Goal: Information Seeking & Learning: Learn about a topic

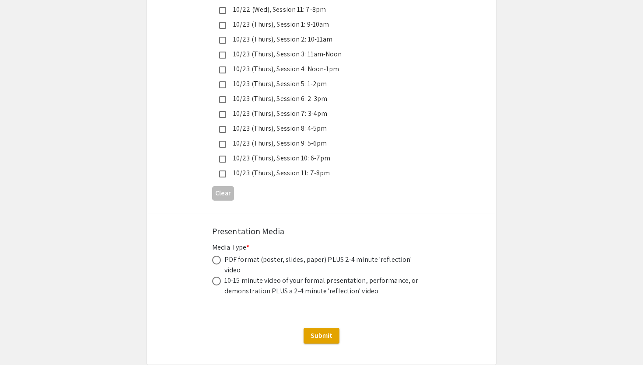
scroll to position [2462, 0]
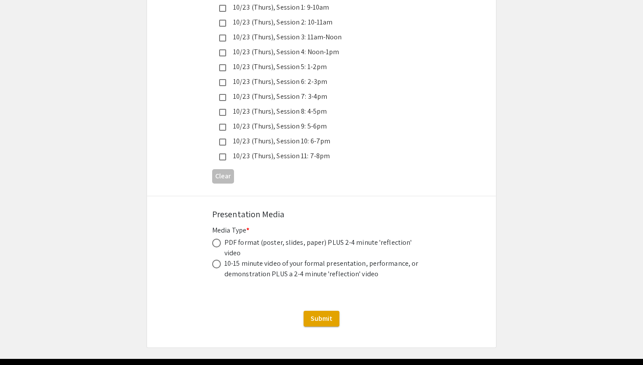
click at [385, 258] on div "10-15 minute video of your formal presentation, performance, or demonstration P…" at bounding box center [322, 268] width 197 height 21
click at [382, 237] on div "PDF format (poster, slides, paper) PLUS 2-4 minute 'reflection' video" at bounding box center [322, 247] width 197 height 21
click at [213, 239] on span at bounding box center [216, 243] width 9 height 9
click at [213, 239] on input "radio" at bounding box center [216, 243] width 9 height 9
radio input "true"
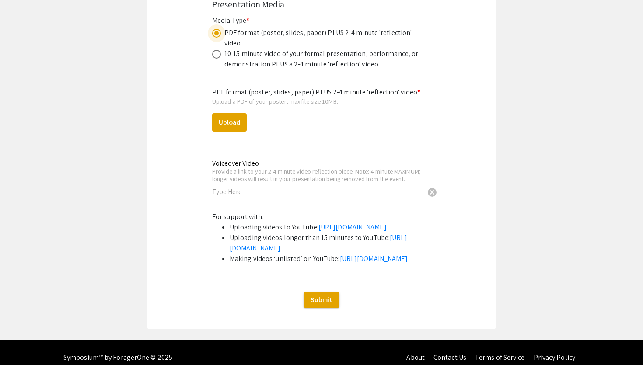
scroll to position [2675, 0]
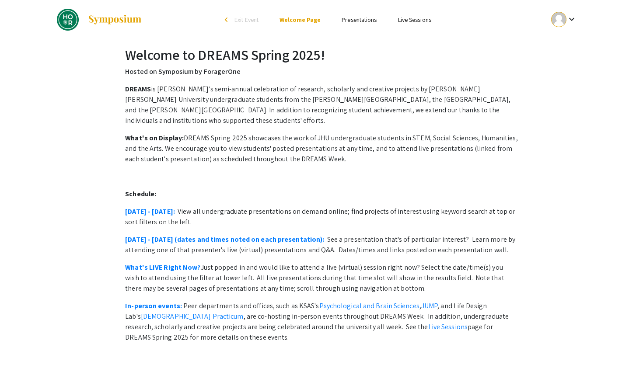
click at [355, 17] on link "Presentations" at bounding box center [359, 20] width 35 height 8
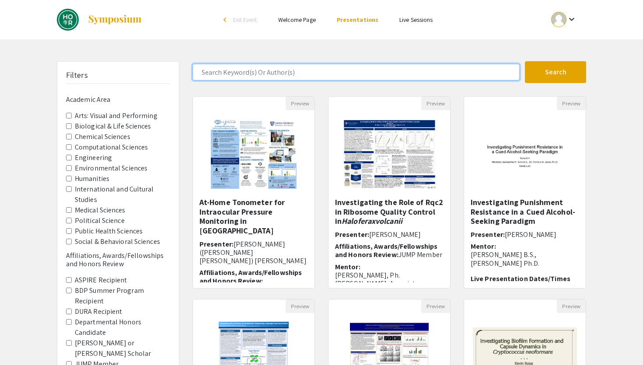
click at [224, 65] on input "Search Keyword(s) Or Author(s)" at bounding box center [355, 72] width 327 height 17
type input "sara"
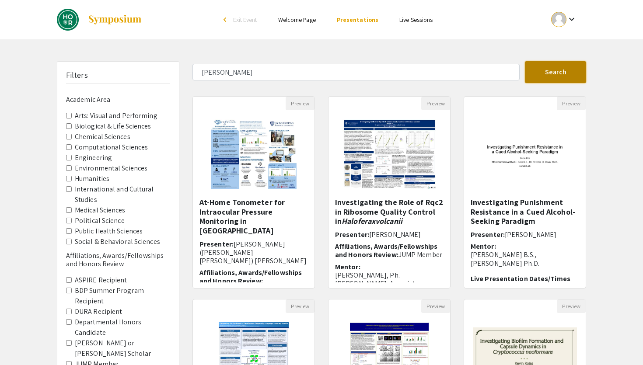
click at [530, 69] on button "Search" at bounding box center [555, 72] width 61 height 22
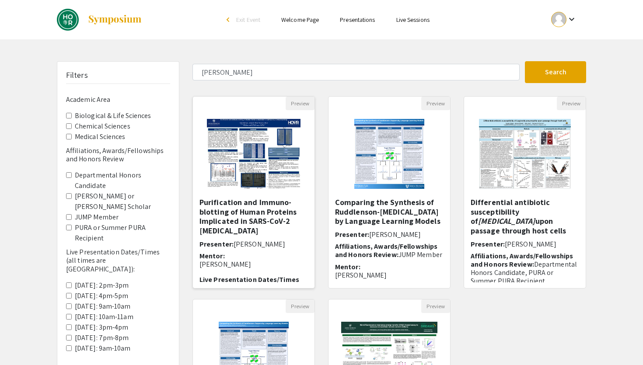
click at [272, 216] on h5 "Purification and Immuno-blotting of Human Proteins Implicated in SARS-CoV-2 [ME…" at bounding box center [253, 217] width 108 height 38
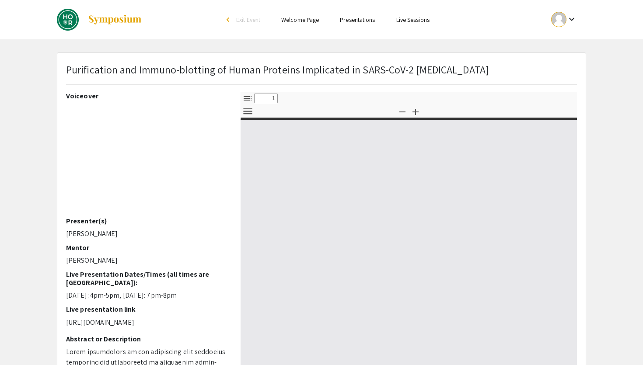
select select "custom"
type input "0"
select select "custom"
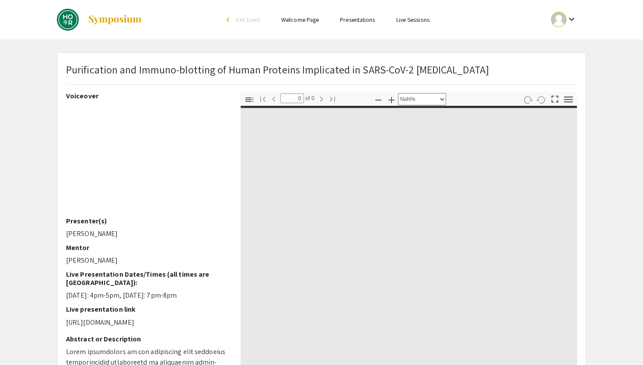
type input "1"
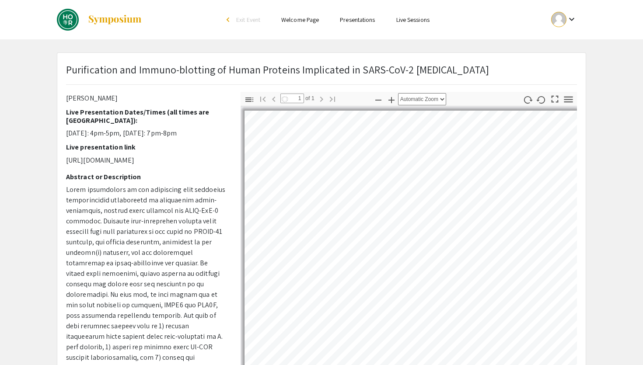
select select "auto"
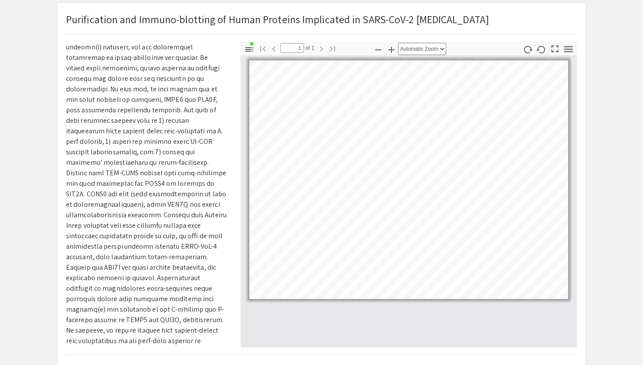
scroll to position [321, 0]
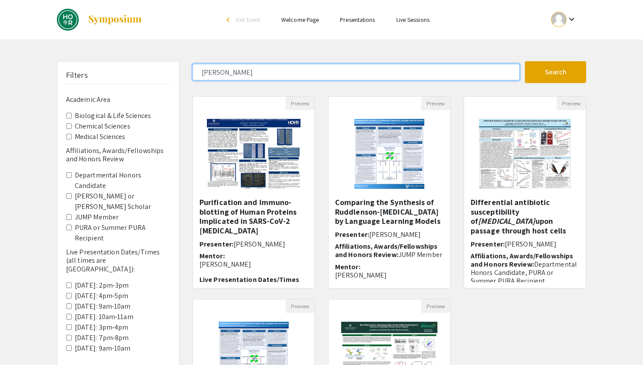
click at [241, 73] on input "sara" at bounding box center [355, 72] width 327 height 17
type input "s"
click at [525, 61] on button "Search" at bounding box center [555, 72] width 61 height 22
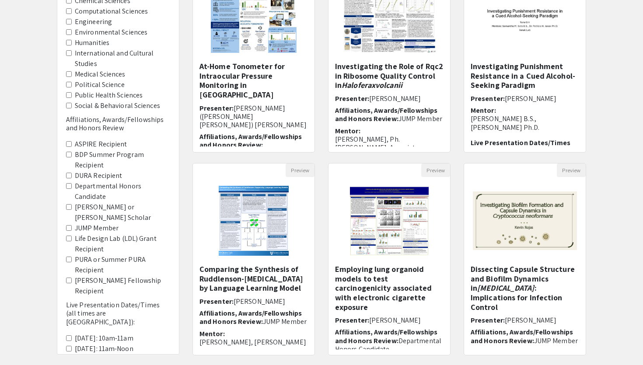
scroll to position [179, 0]
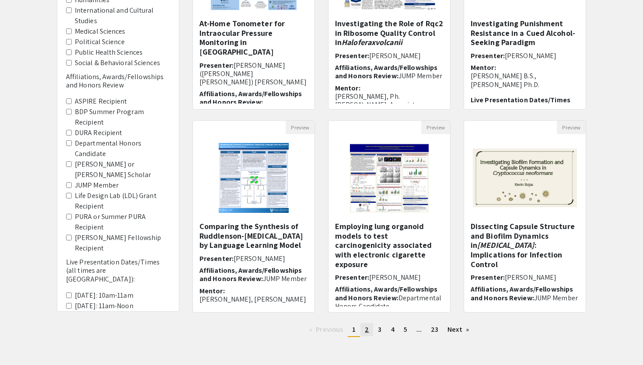
click at [369, 329] on link "page 2" at bounding box center [366, 329] width 13 height 13
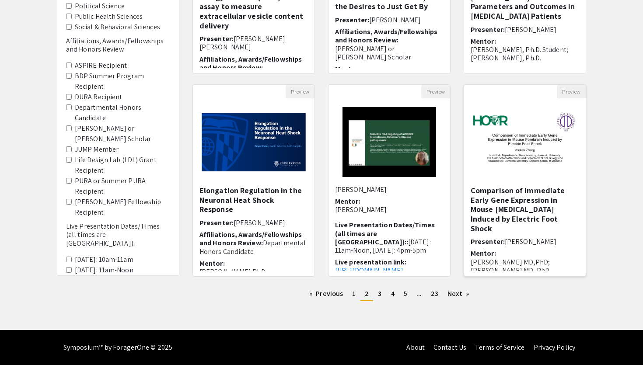
scroll to position [10, 0]
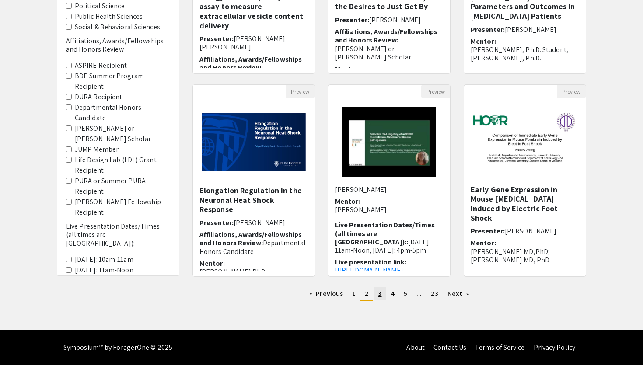
click at [380, 296] on span "3" at bounding box center [379, 293] width 3 height 9
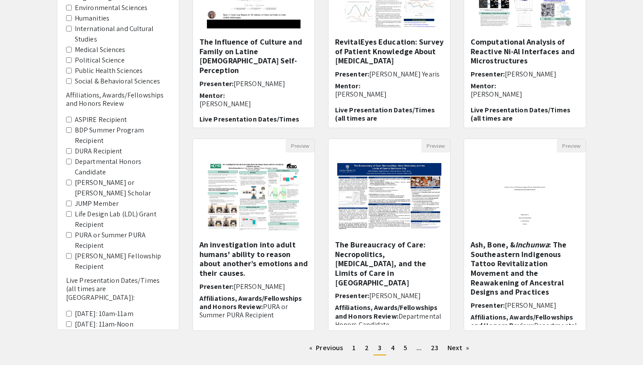
scroll to position [162, 0]
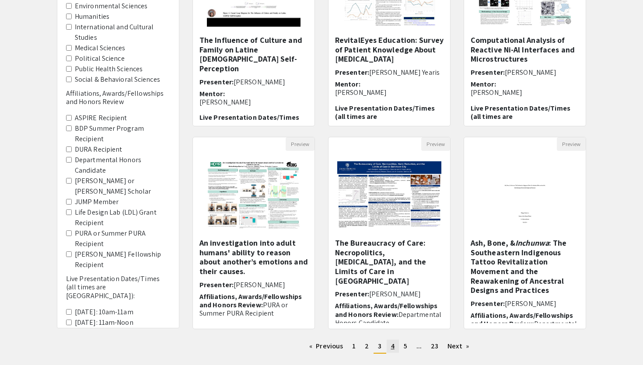
click at [392, 351] on link "page 4" at bounding box center [393, 346] width 12 height 13
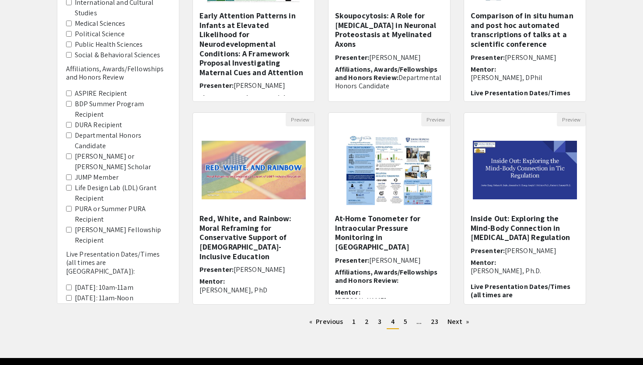
scroll to position [215, 0]
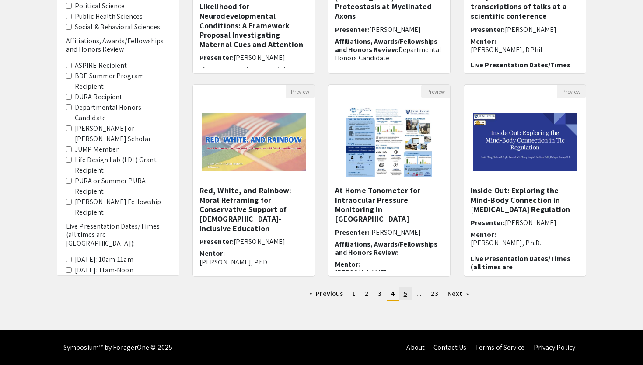
click at [405, 297] on span "5" at bounding box center [405, 293] width 3 height 9
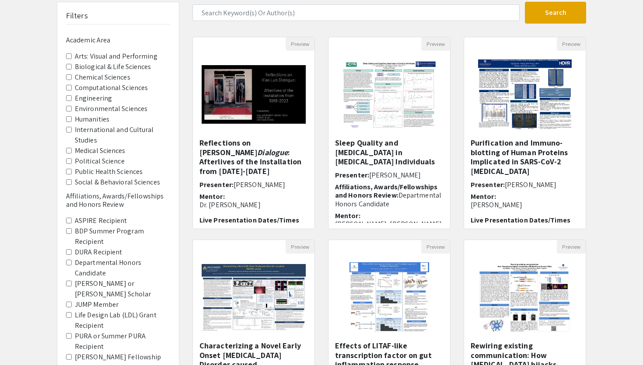
scroll to position [164, 0]
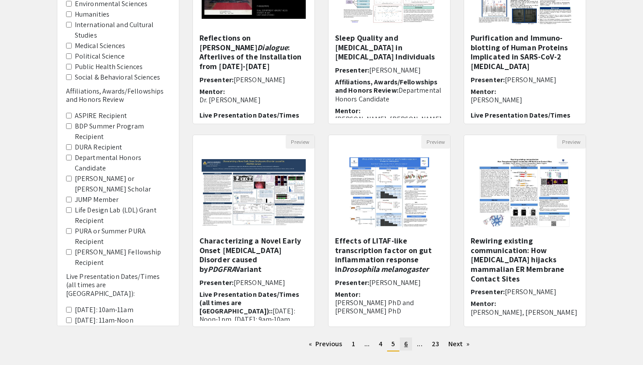
click at [404, 342] on span "6" at bounding box center [405, 343] width 3 height 9
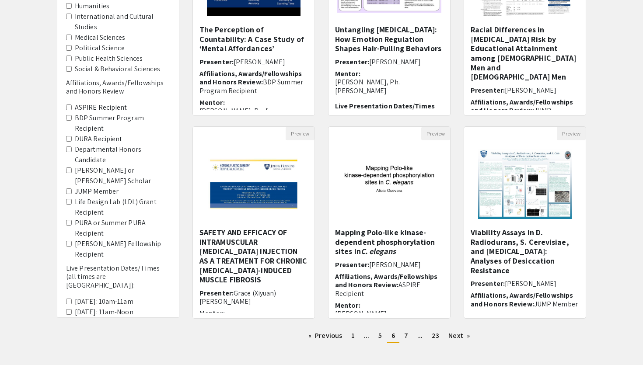
scroll to position [175, 0]
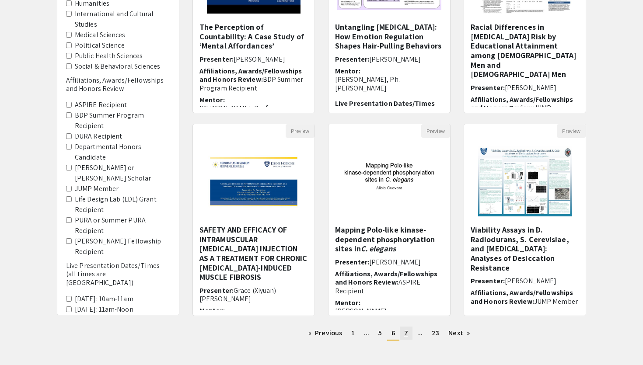
click at [404, 332] on link "page 7" at bounding box center [406, 333] width 13 height 13
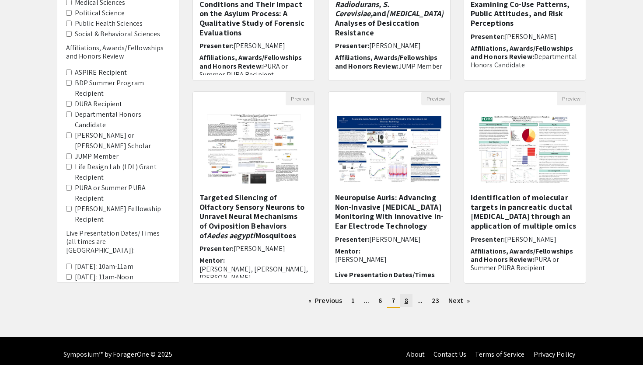
scroll to position [215, 0]
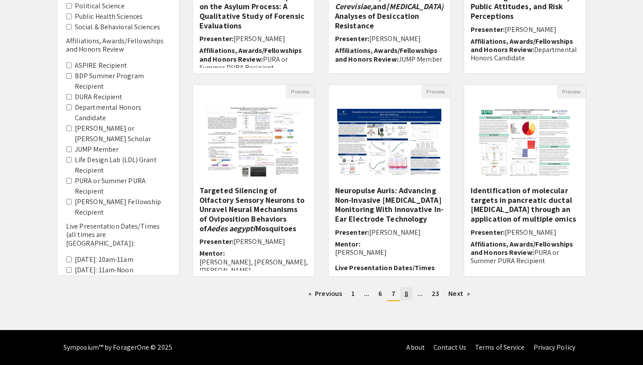
click at [404, 294] on link "page 8" at bounding box center [406, 293] width 12 height 13
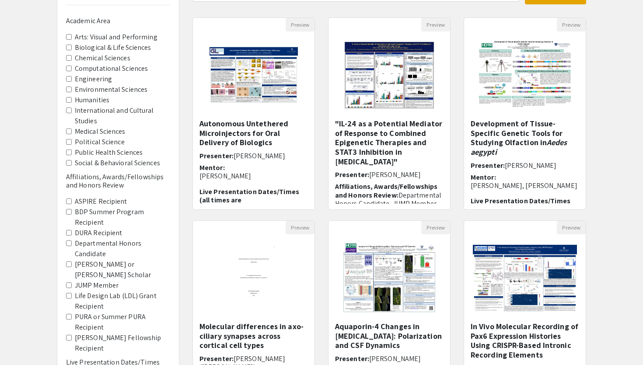
scroll to position [159, 0]
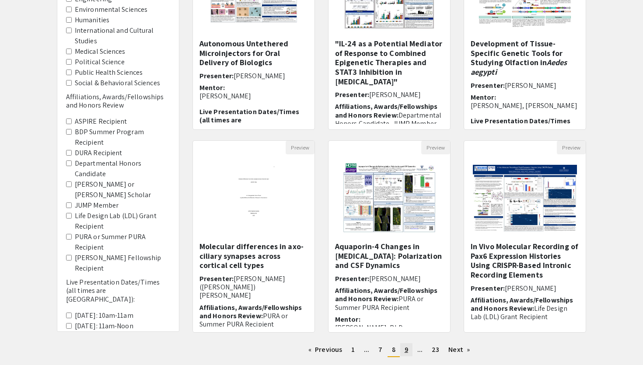
click at [406, 349] on span "9" at bounding box center [406, 349] width 3 height 9
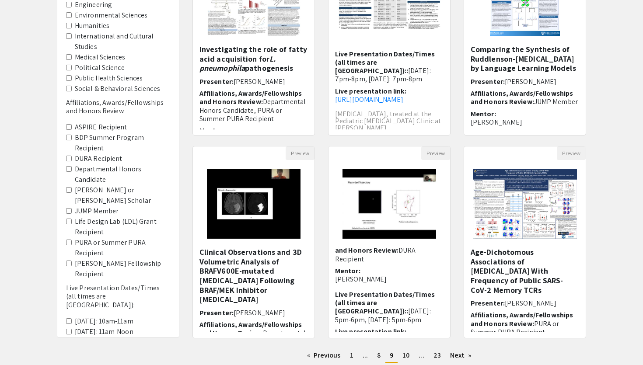
scroll to position [215, 0]
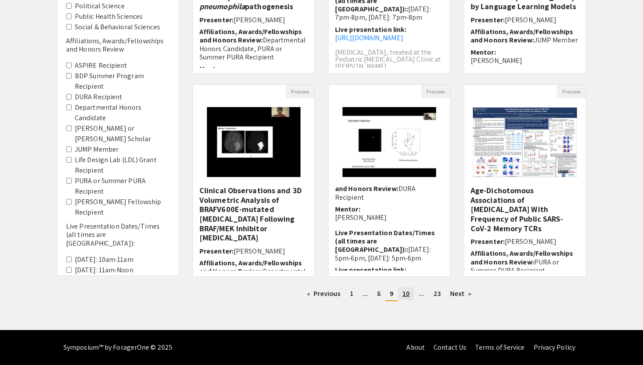
click at [407, 293] on span "10" at bounding box center [405, 293] width 7 height 9
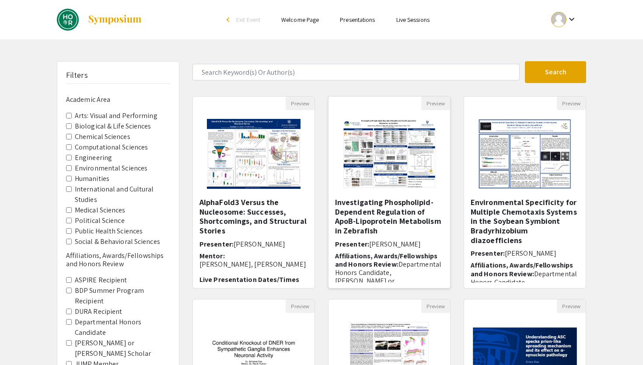
click at [396, 217] on h5 "Investigating Phospholipid-Dependent Regulation of ApoB-Lipoprotein Metabolism …" at bounding box center [389, 217] width 108 height 38
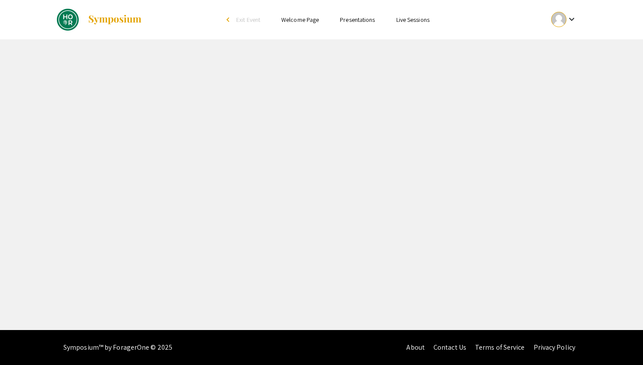
select select "custom"
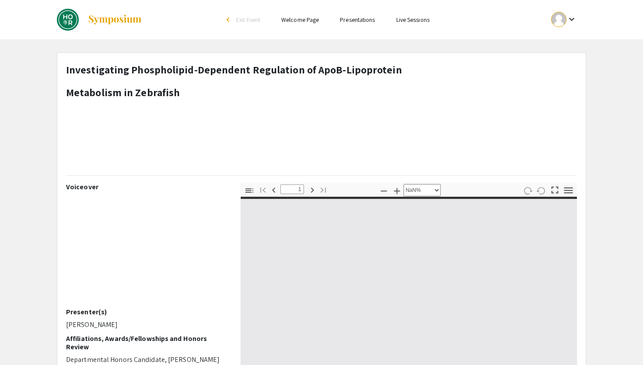
type input "0"
select select "custom"
type input "1"
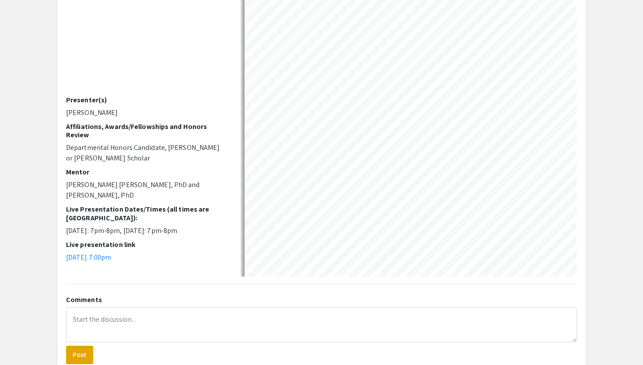
scroll to position [55, 0]
select select "auto"
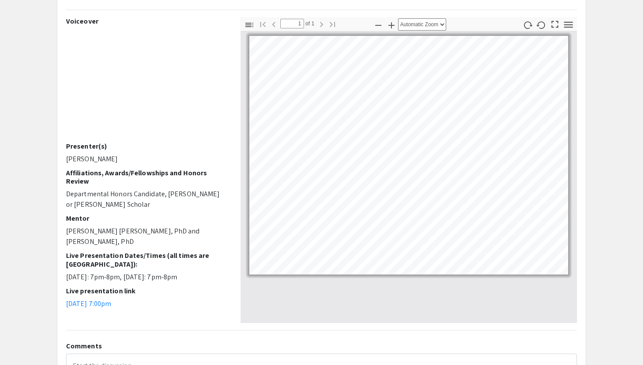
scroll to position [160, 0]
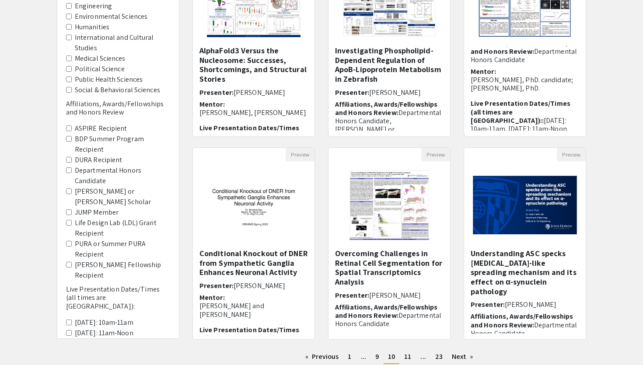
scroll to position [215, 0]
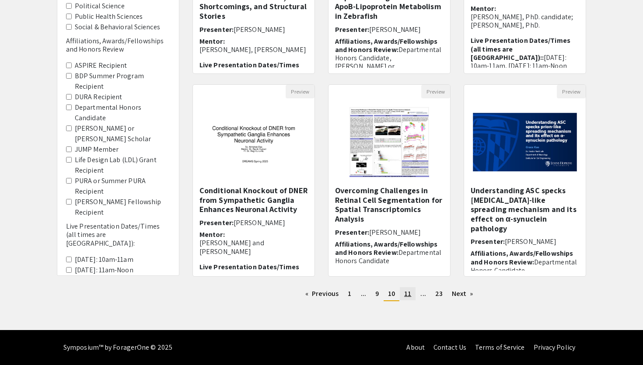
click at [408, 295] on span "11" at bounding box center [407, 293] width 7 height 9
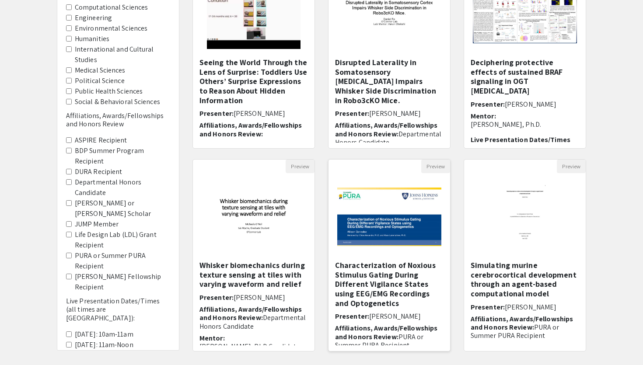
scroll to position [215, 0]
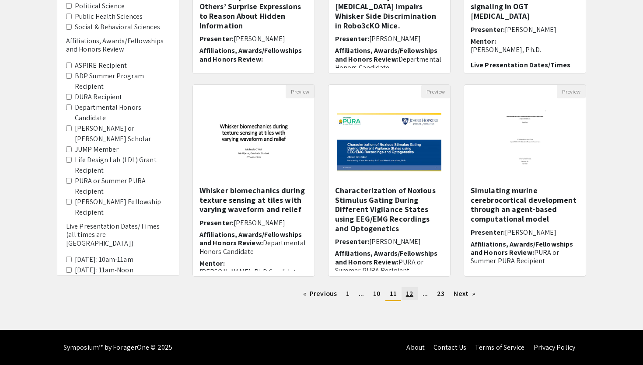
click at [411, 294] on span "12" at bounding box center [409, 293] width 7 height 9
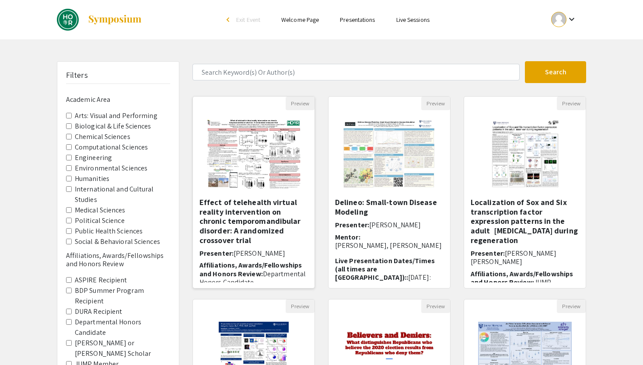
click at [276, 140] on img "Open Presentation <p>Effect of telehealth virtual reality intervention on chron…" at bounding box center [253, 153] width 111 height 87
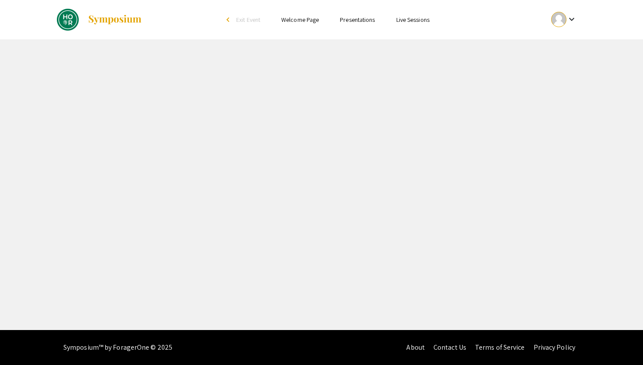
select select "custom"
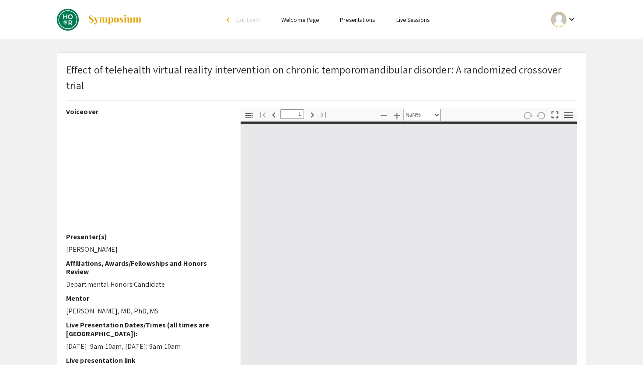
type input "0"
select select "custom"
type input "1"
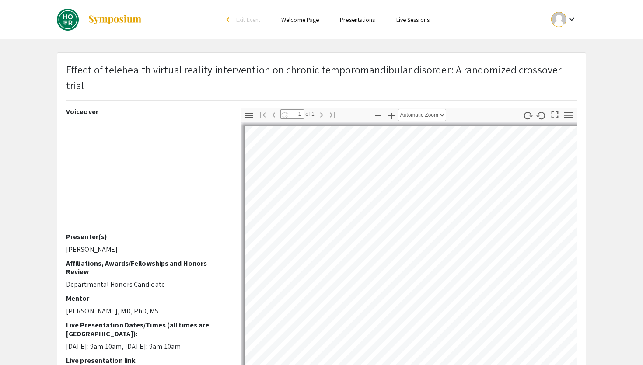
select select "auto"
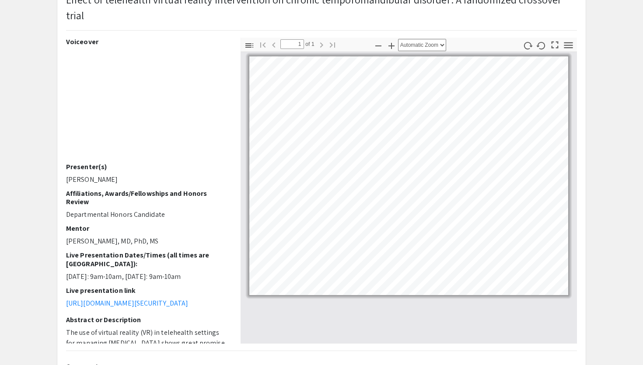
scroll to position [70, 0]
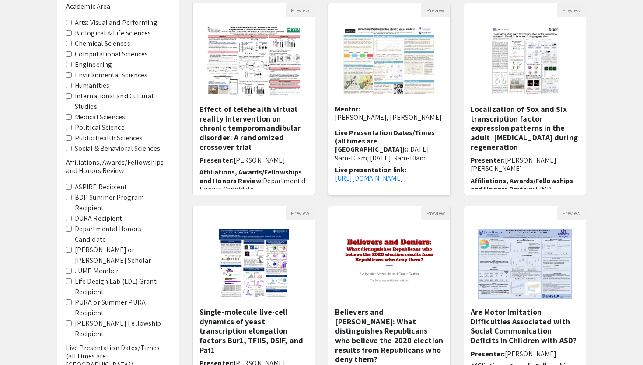
scroll to position [215, 0]
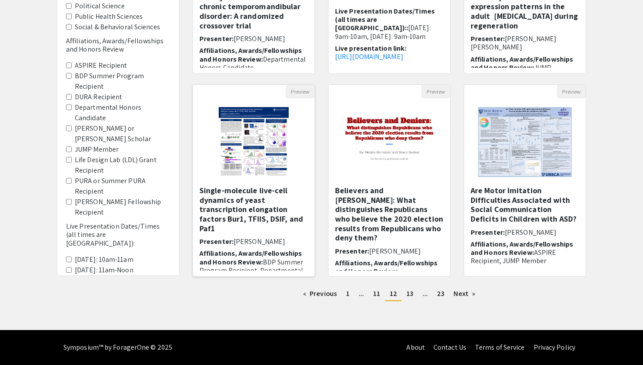
click at [255, 147] on img "Open Presentation <p>Single-molecule live-cell dynamics of yeast transcription …" at bounding box center [253, 141] width 87 height 87
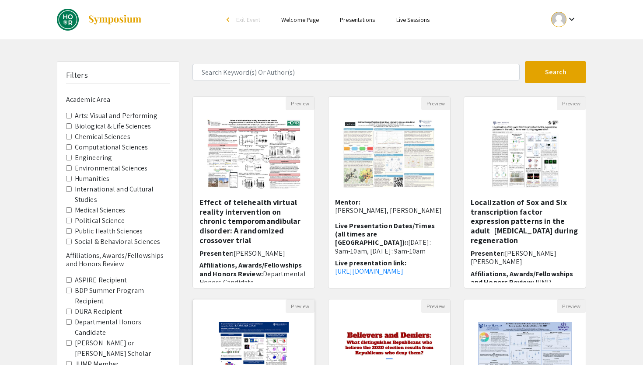
select select "custom"
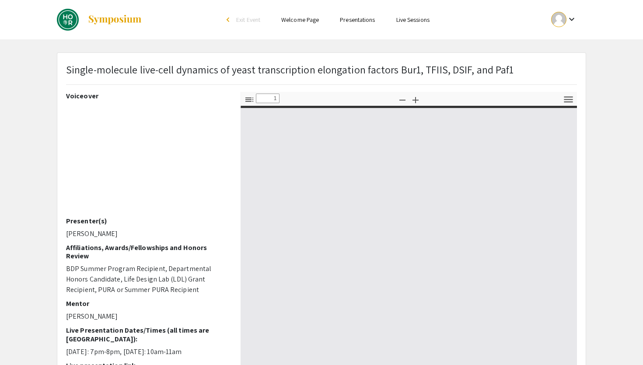
type input "0"
select select "auto"
type input "1"
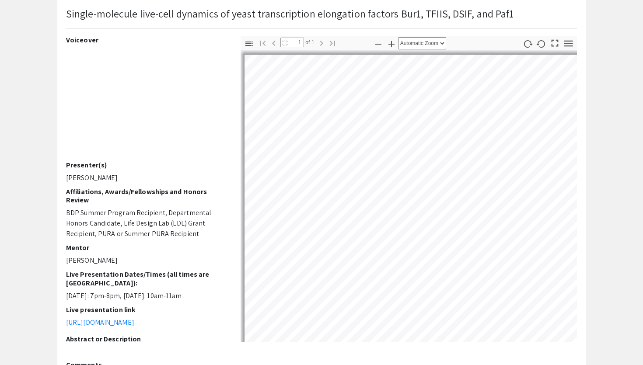
scroll to position [98, 0]
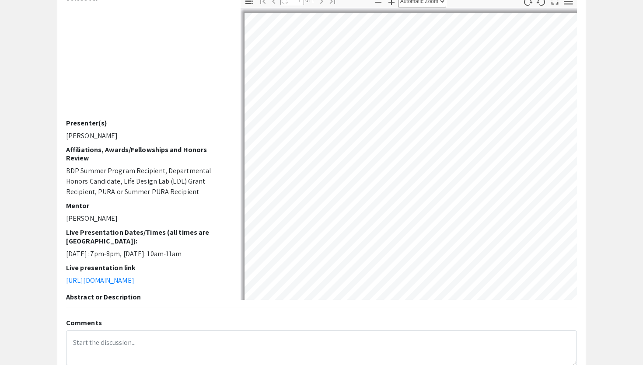
select select "auto"
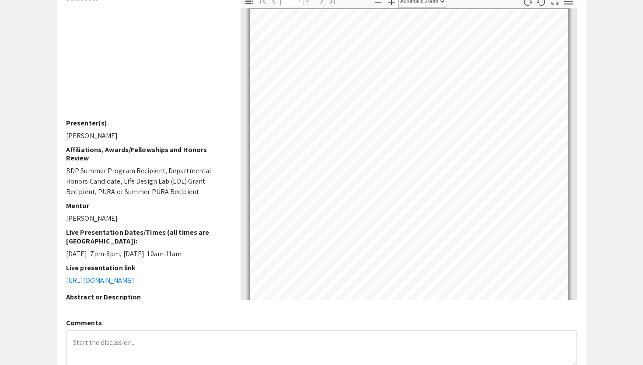
scroll to position [35, 0]
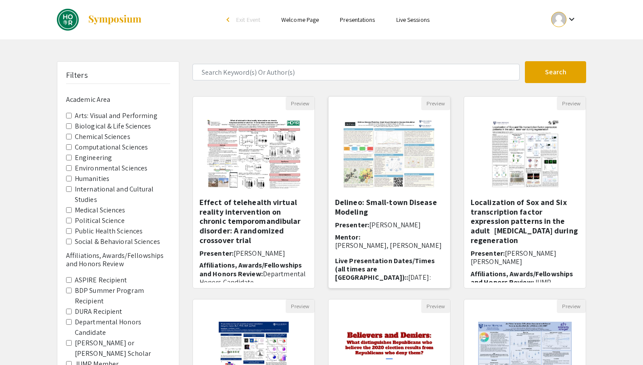
scroll to position [215, 0]
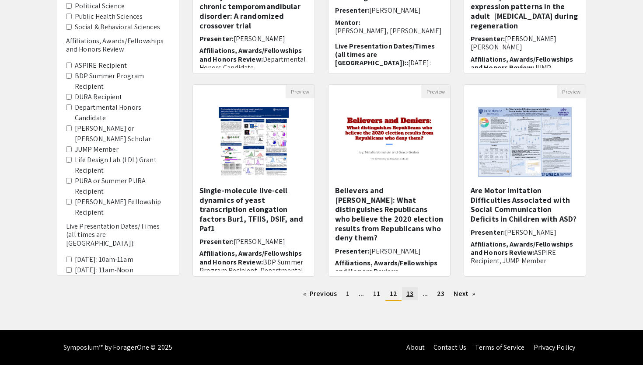
click at [408, 295] on span "13" at bounding box center [409, 293] width 7 height 9
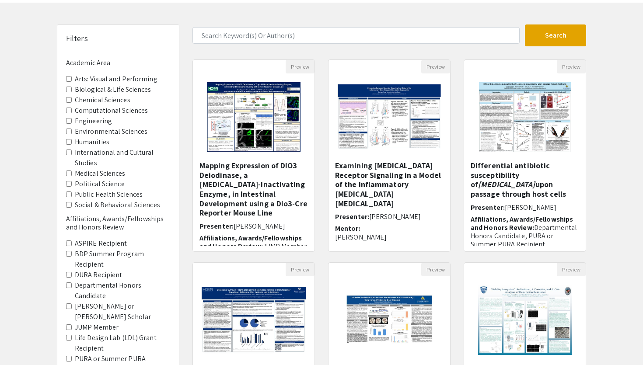
scroll to position [215, 0]
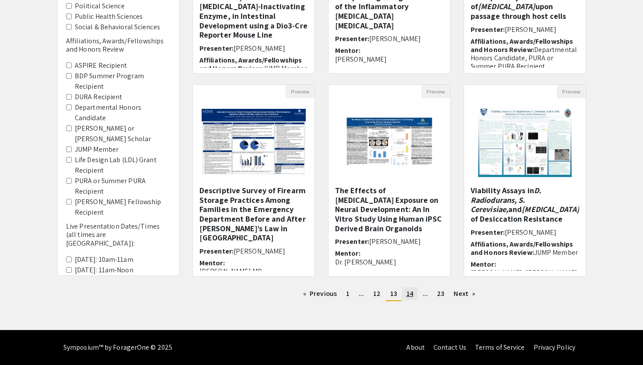
click at [410, 294] on span "14" at bounding box center [409, 293] width 7 height 9
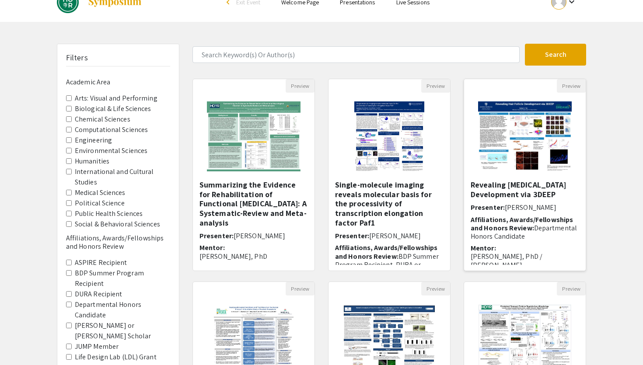
scroll to position [195, 0]
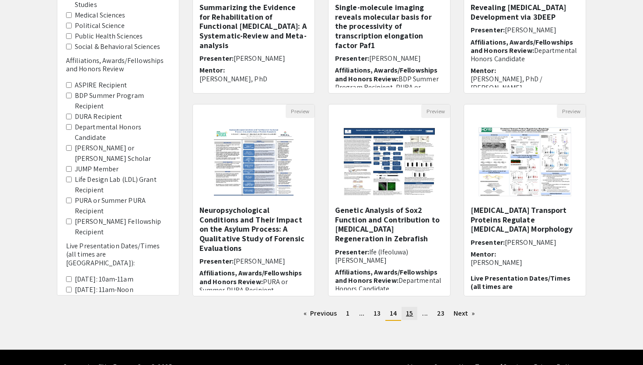
click at [409, 314] on span "15" at bounding box center [409, 313] width 7 height 9
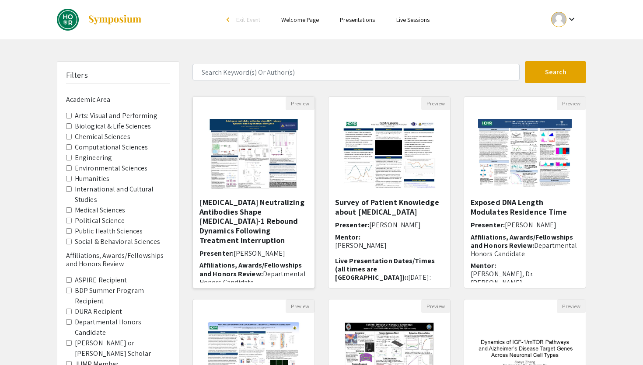
click at [261, 188] on img at bounding box center [253, 153] width 108 height 87
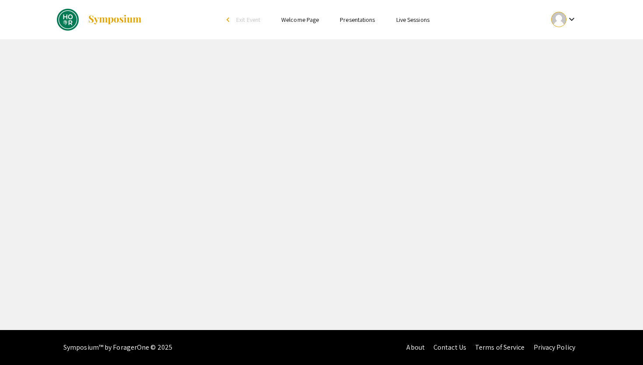
select select "custom"
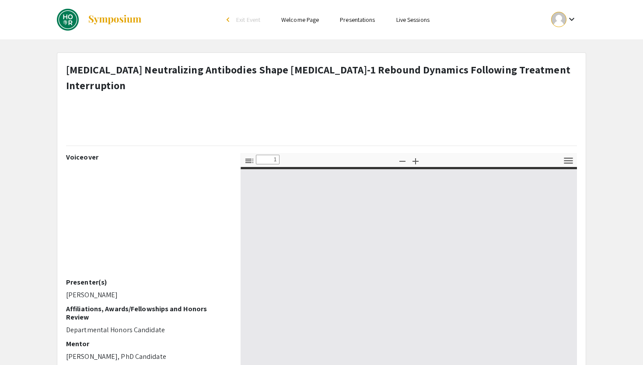
type input "0"
select select "auto"
type input "1"
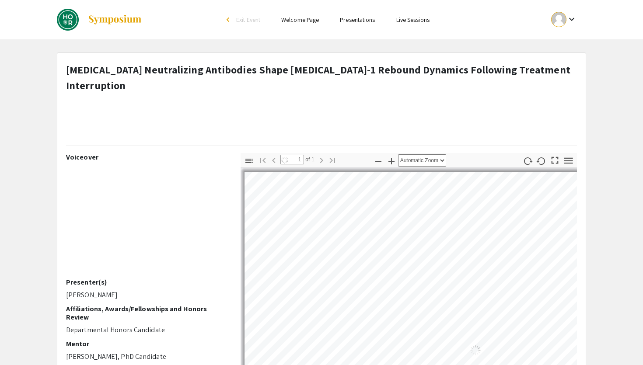
select select "auto"
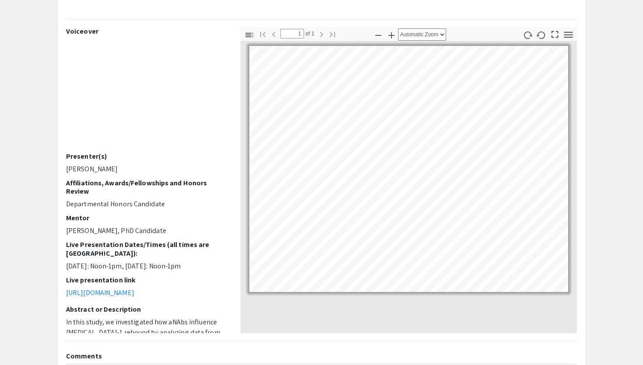
scroll to position [219, 0]
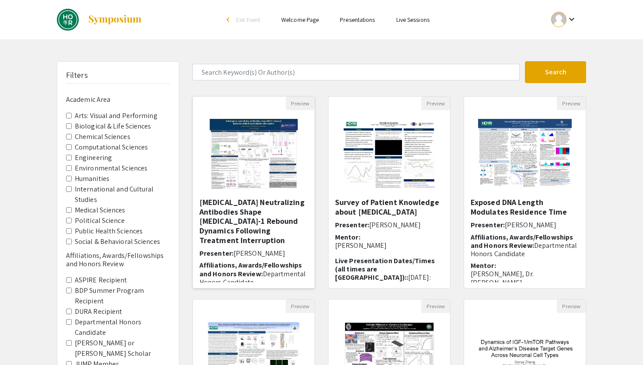
scroll to position [177, 0]
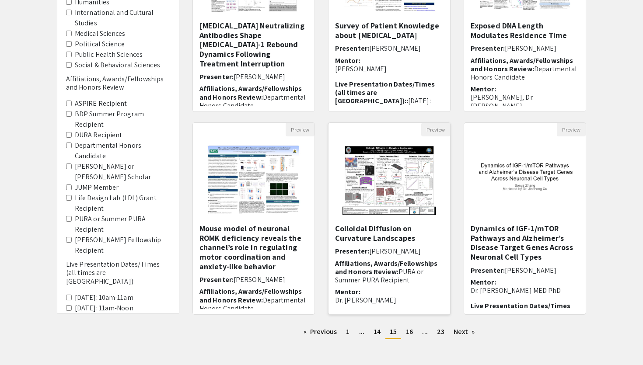
click at [382, 192] on img at bounding box center [389, 179] width 111 height 87
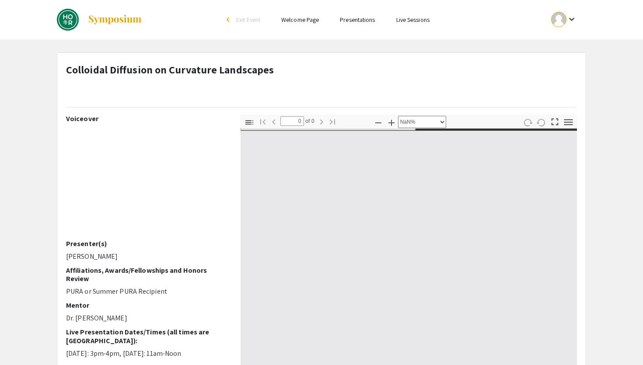
select select "auto"
type input "1"
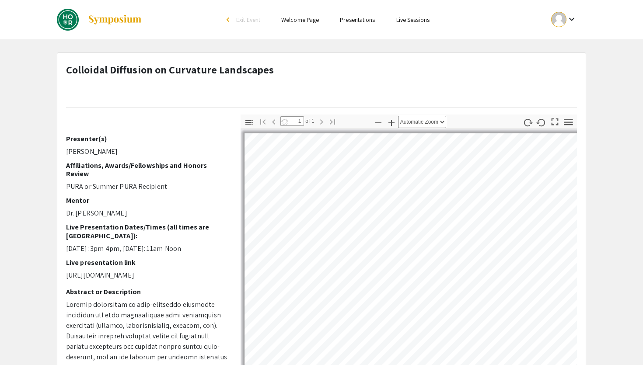
scroll to position [116, 0]
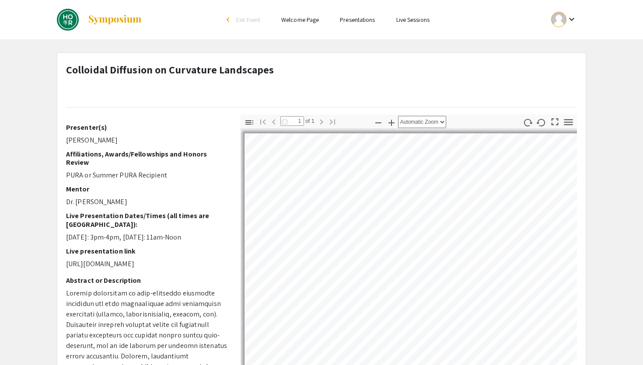
select select "auto"
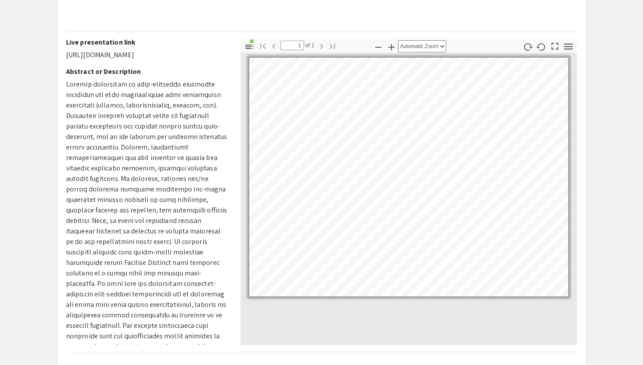
scroll to position [314, 0]
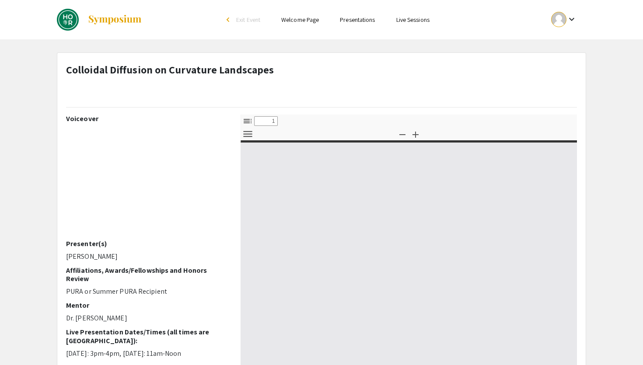
select select "custom"
type input "0"
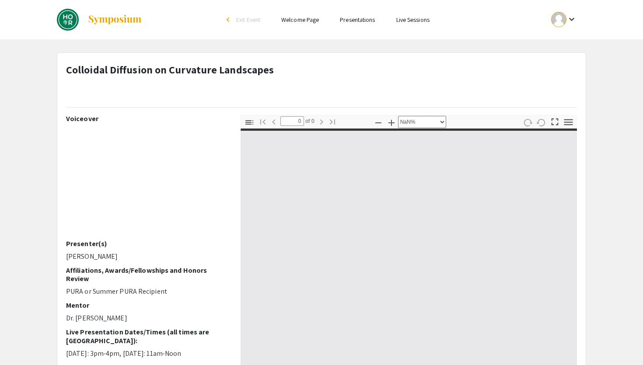
select select "auto"
type input "1"
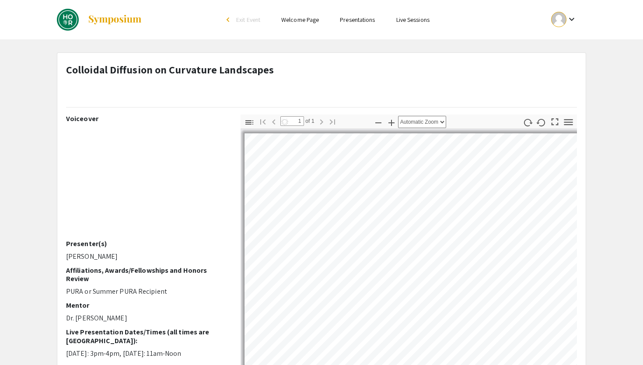
select select "auto"
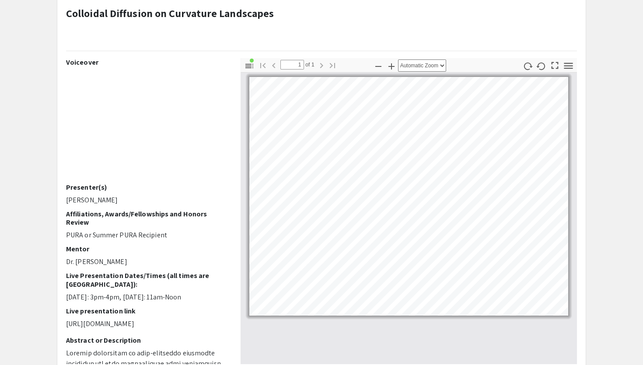
scroll to position [63, 0]
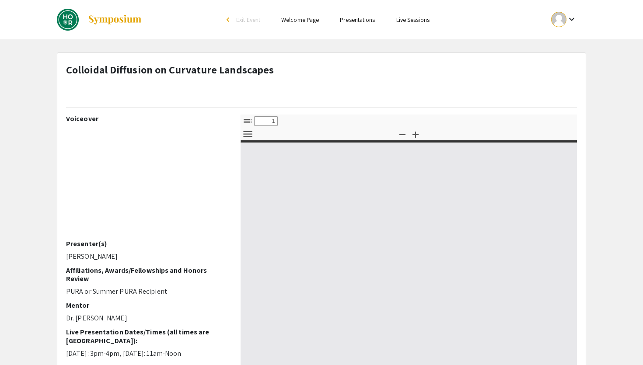
select select "custom"
type input "0"
select select "custom"
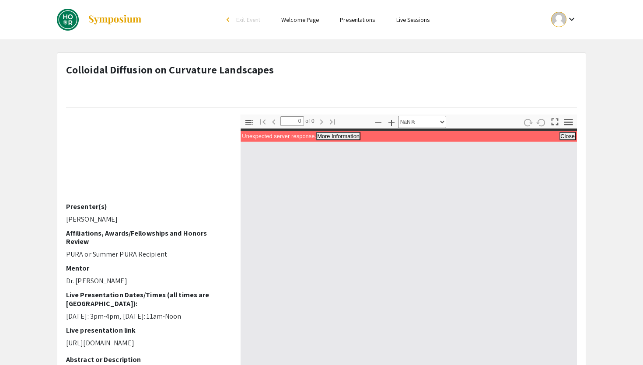
scroll to position [44, 0]
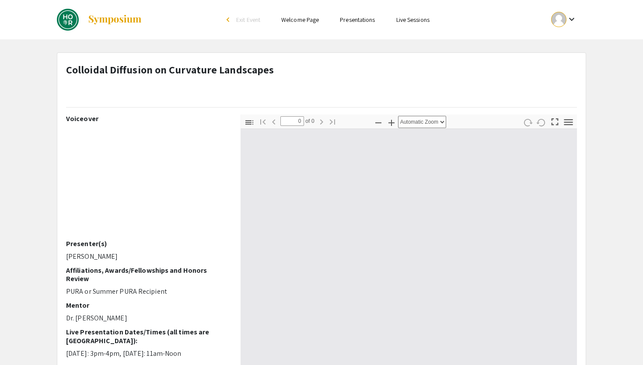
select select "custom"
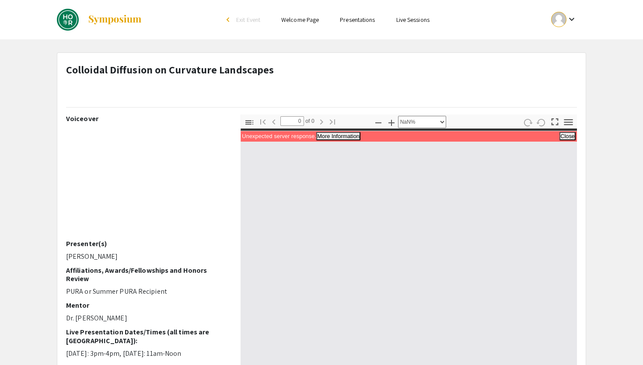
click at [230, 19] on div "arrow_back_ios" at bounding box center [229, 19] width 5 height 5
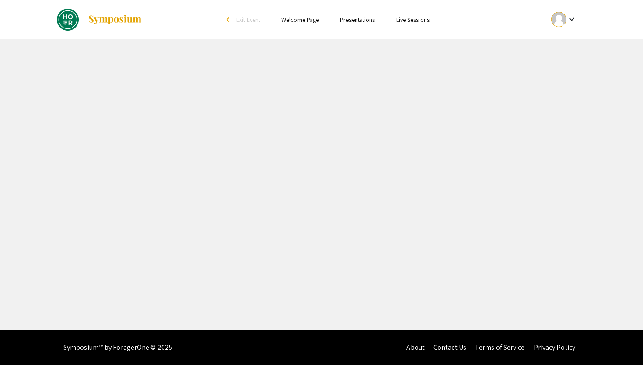
select select "custom"
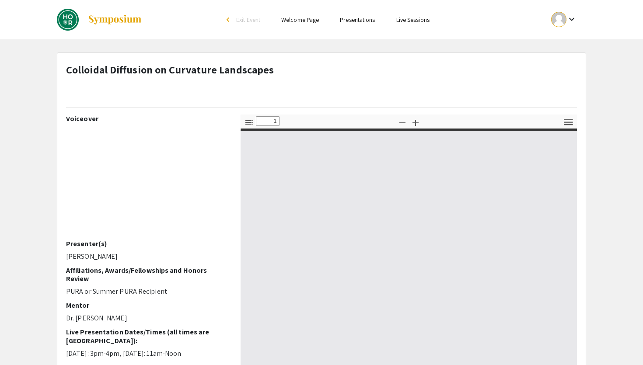
type input "0"
select select "custom"
type input "1"
select select "auto"
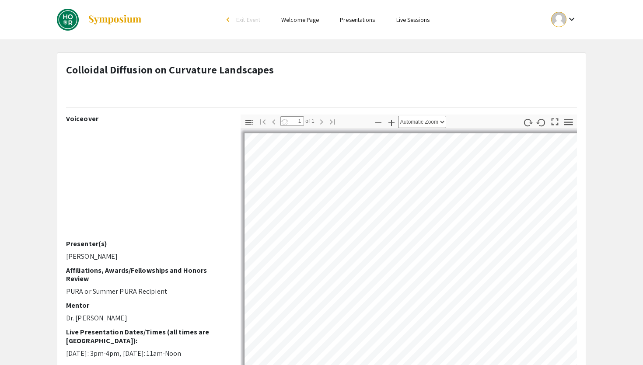
click at [349, 19] on link "Presentations" at bounding box center [357, 20] width 35 height 8
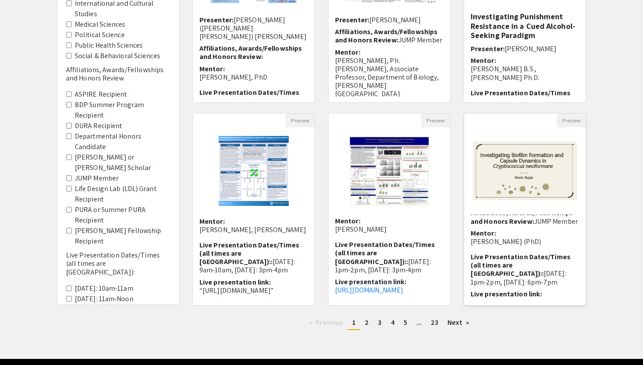
scroll to position [58, 0]
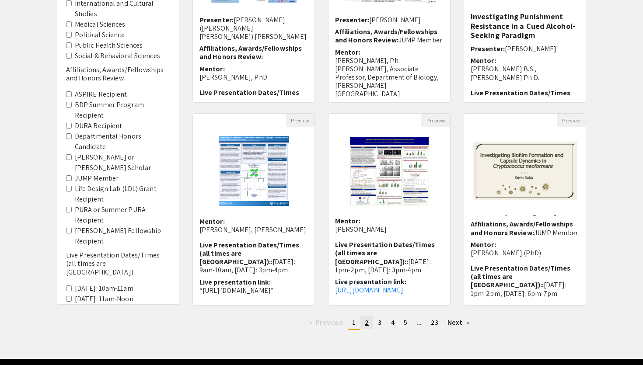
click at [369, 323] on link "page 2" at bounding box center [366, 322] width 13 height 13
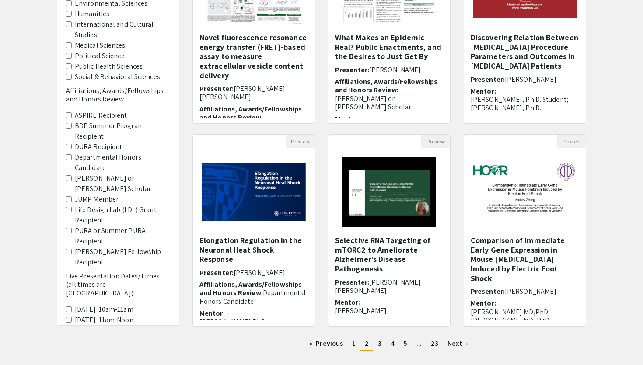
scroll to position [165, 0]
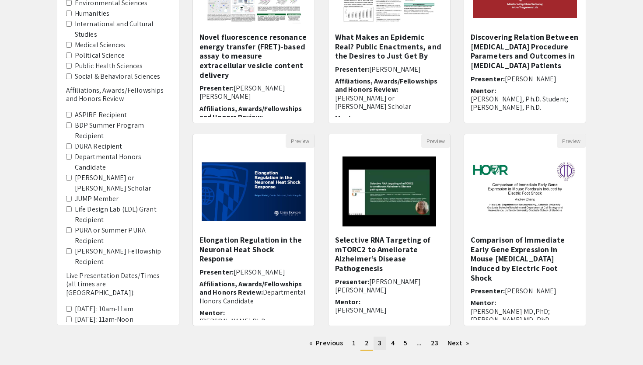
click at [378, 344] on span "3" at bounding box center [379, 342] width 3 height 9
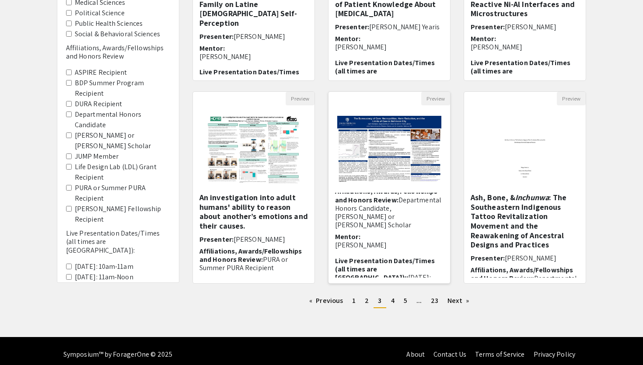
scroll to position [60, 0]
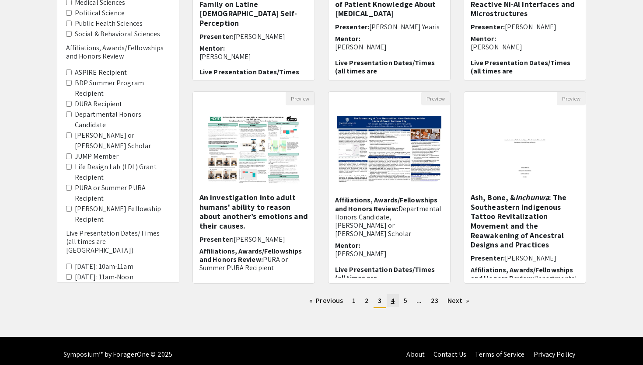
click at [395, 298] on link "page 4" at bounding box center [393, 300] width 12 height 13
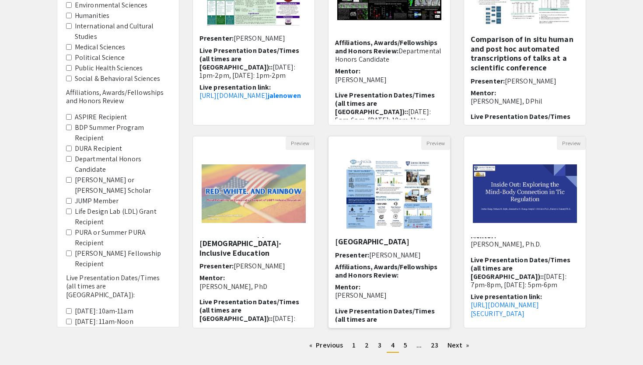
scroll to position [54, 0]
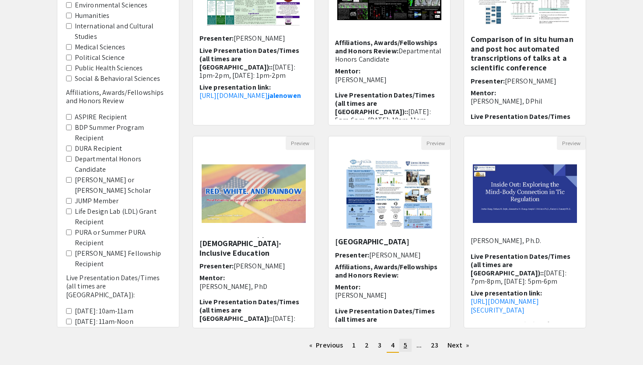
click at [405, 346] on span "5" at bounding box center [405, 345] width 3 height 9
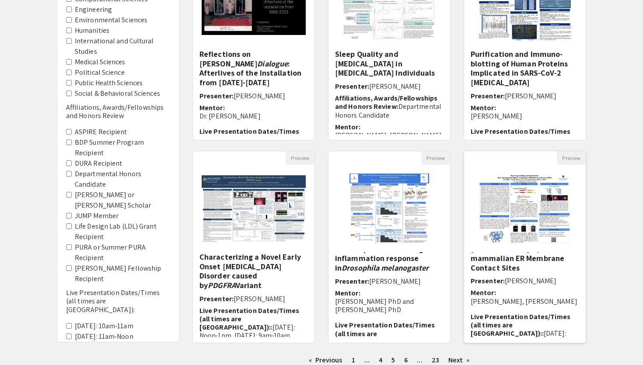
scroll to position [29, 0]
click at [286, 195] on img "Open Presentation <p>Characterizing a Novel Early Onset Emphysema Disorder caus…" at bounding box center [254, 209] width 122 height 84
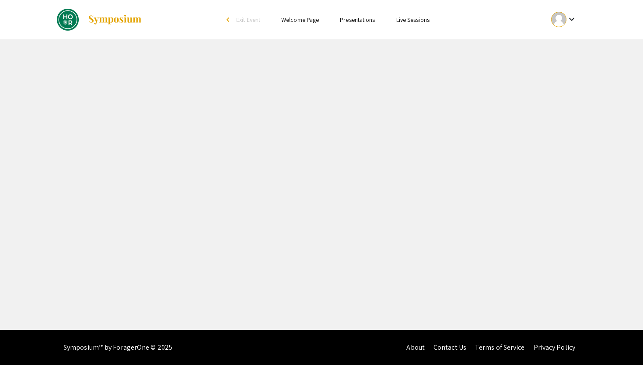
select select "custom"
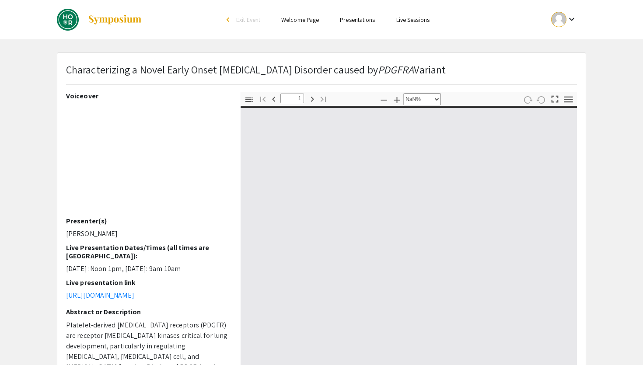
type input "0"
select select "custom"
type input "1"
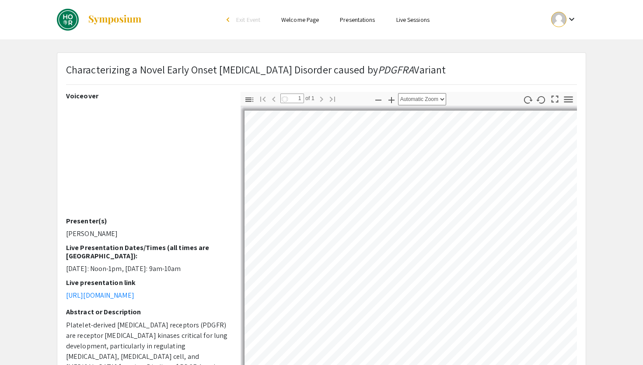
select select "auto"
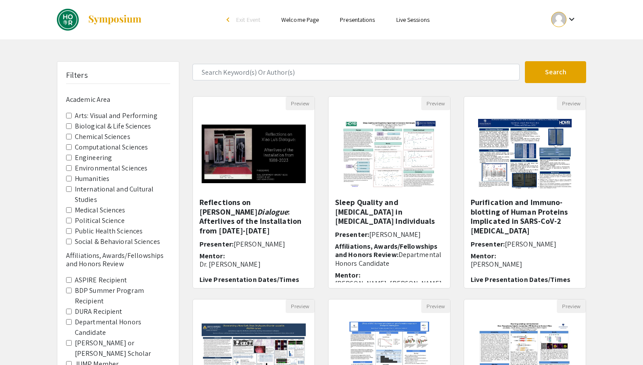
scroll to position [148, 0]
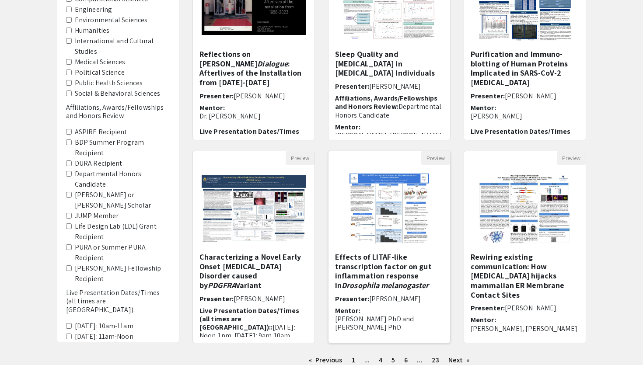
click at [371, 205] on img at bounding box center [389, 208] width 97 height 87
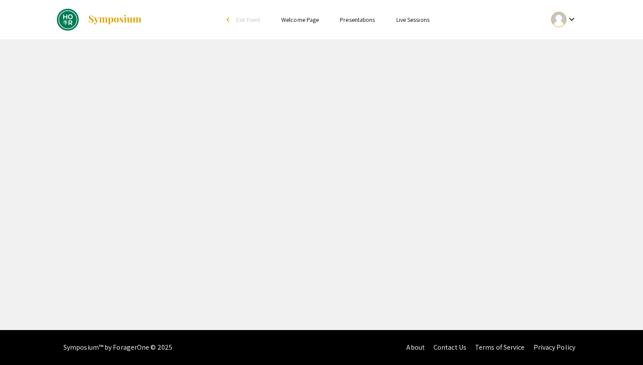
select select "custom"
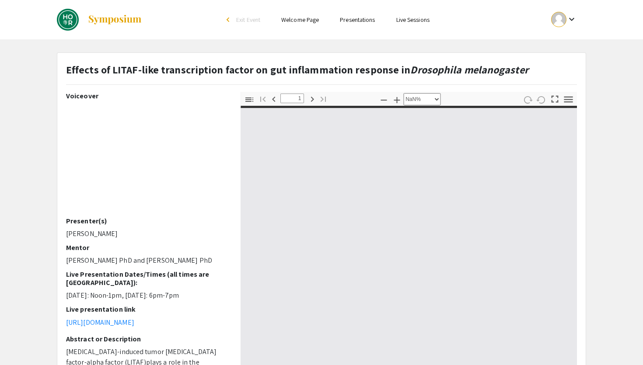
type input "0"
select select "custom"
type input "1"
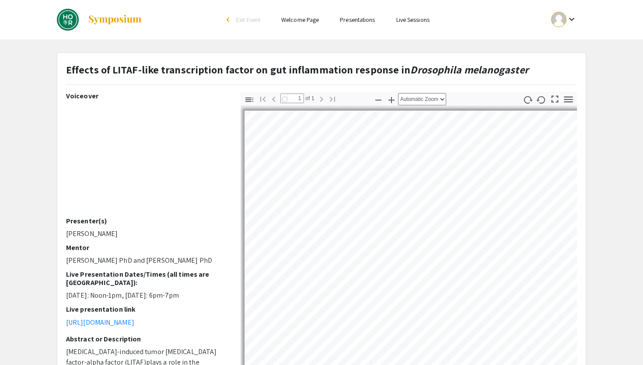
select select "auto"
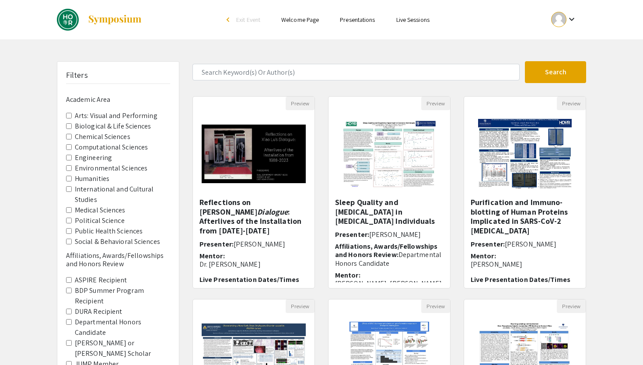
scroll to position [148, 0]
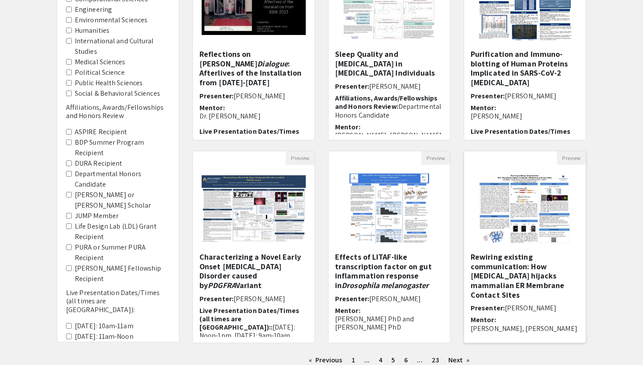
click at [504, 210] on img "Open Presentation <p>Rewiring existing communication:&nbsp;How Toxoplasma hijac…" at bounding box center [524, 208] width 111 height 87
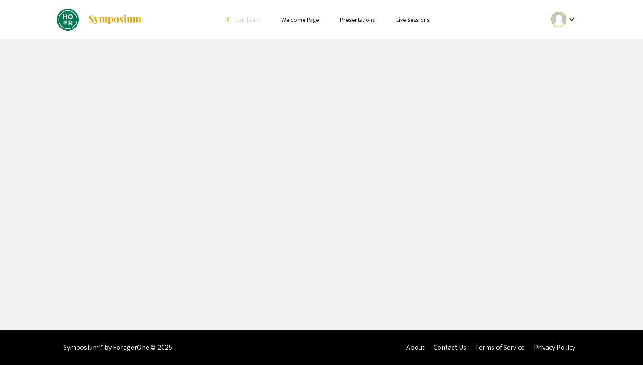
select select "custom"
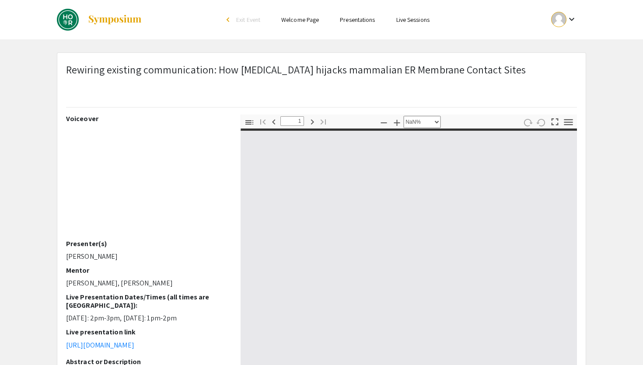
type input "0"
select select "custom"
type input "1"
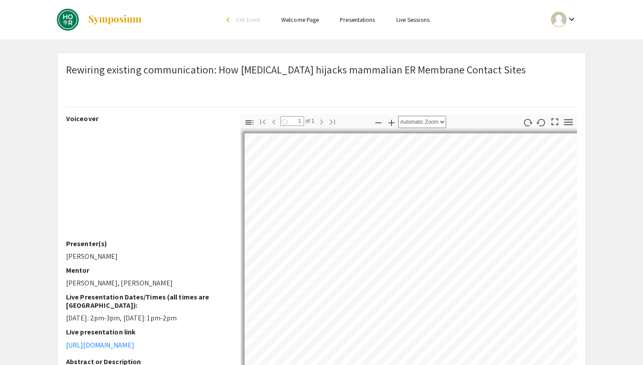
select select "auto"
